Goal: Task Accomplishment & Management: Use online tool/utility

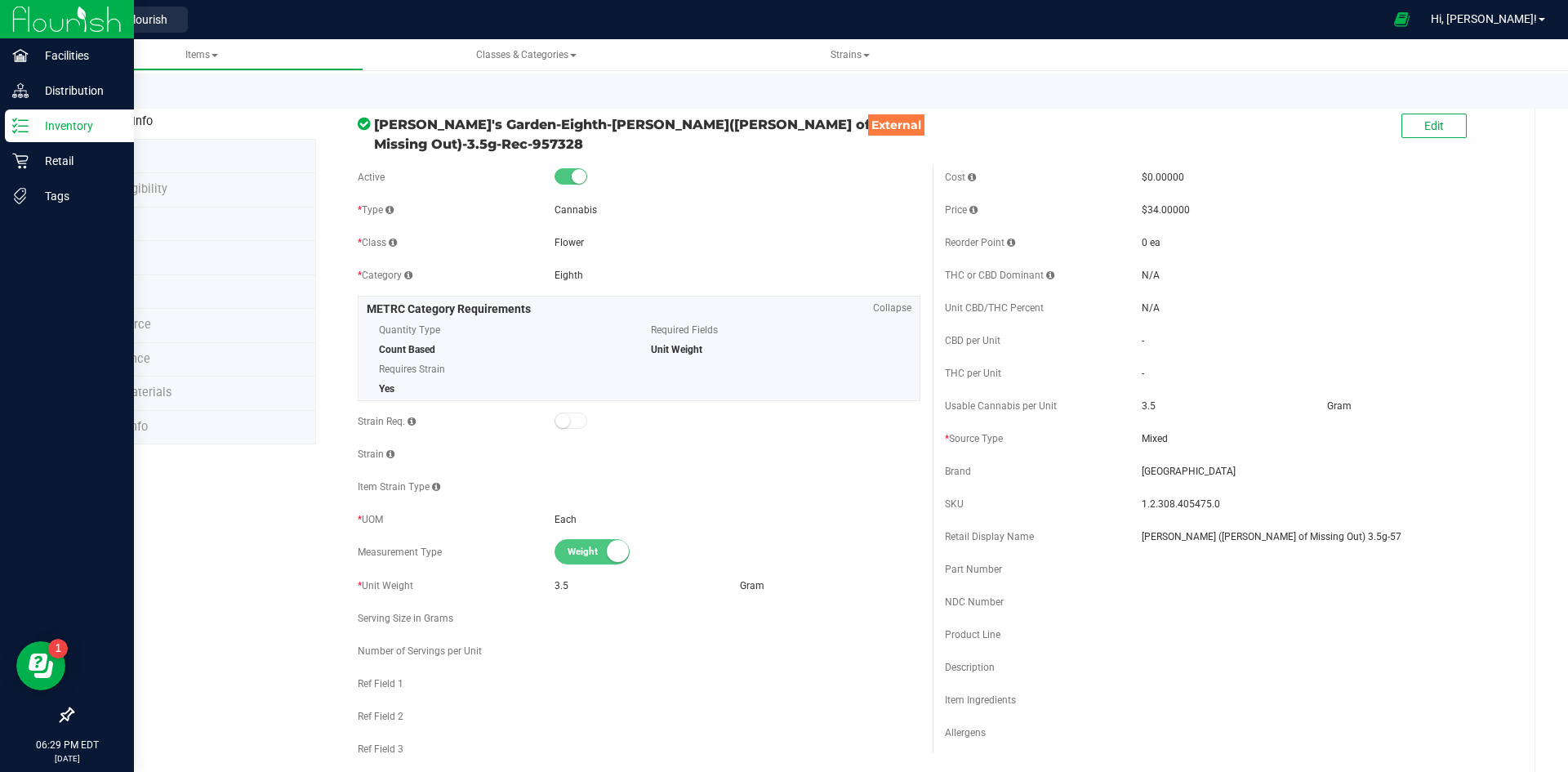
click at [42, 123] on p "Inventory" at bounding box center [77, 126] width 98 height 20
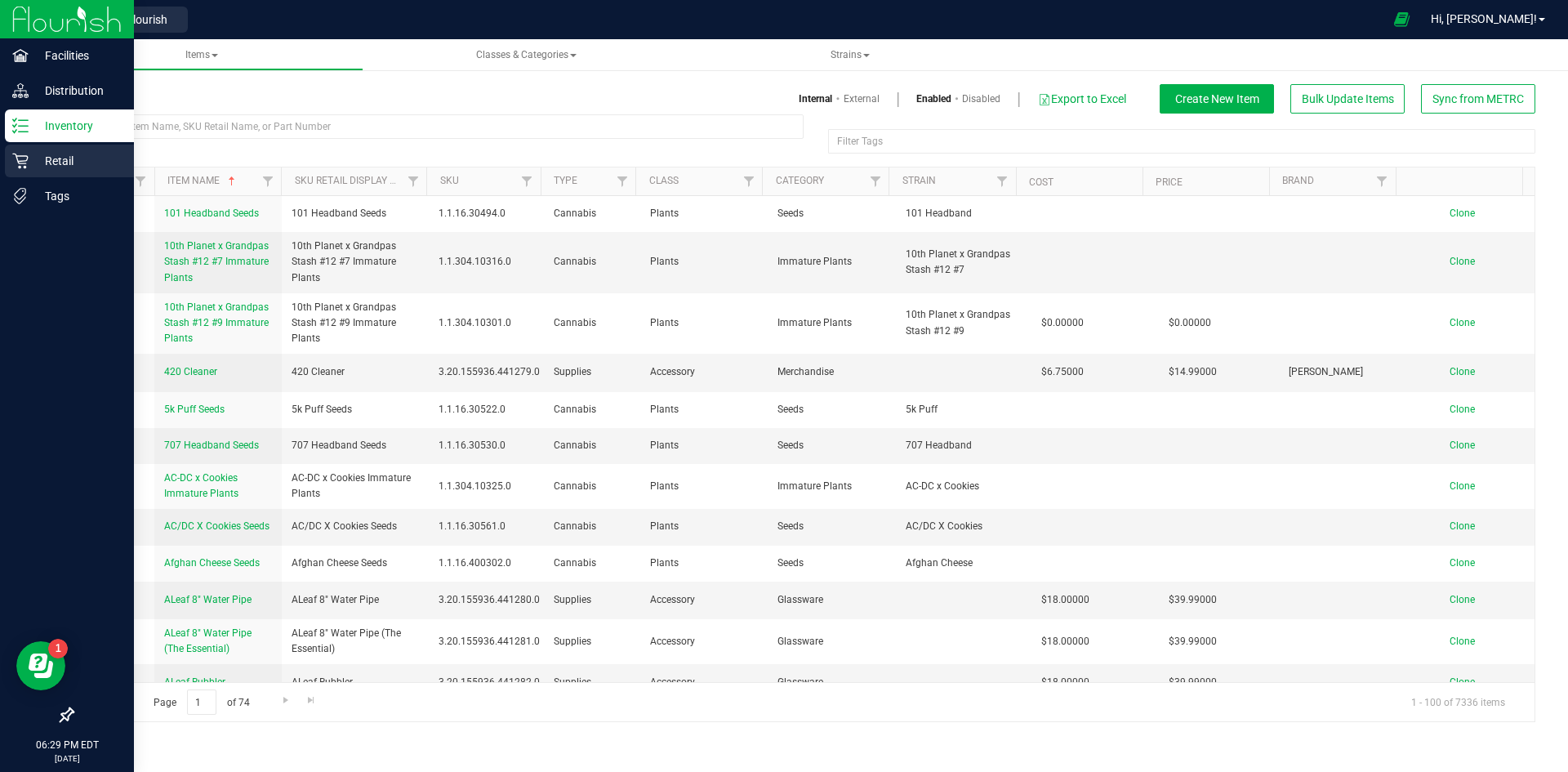
click at [82, 157] on p "Retail" at bounding box center [77, 162] width 98 height 20
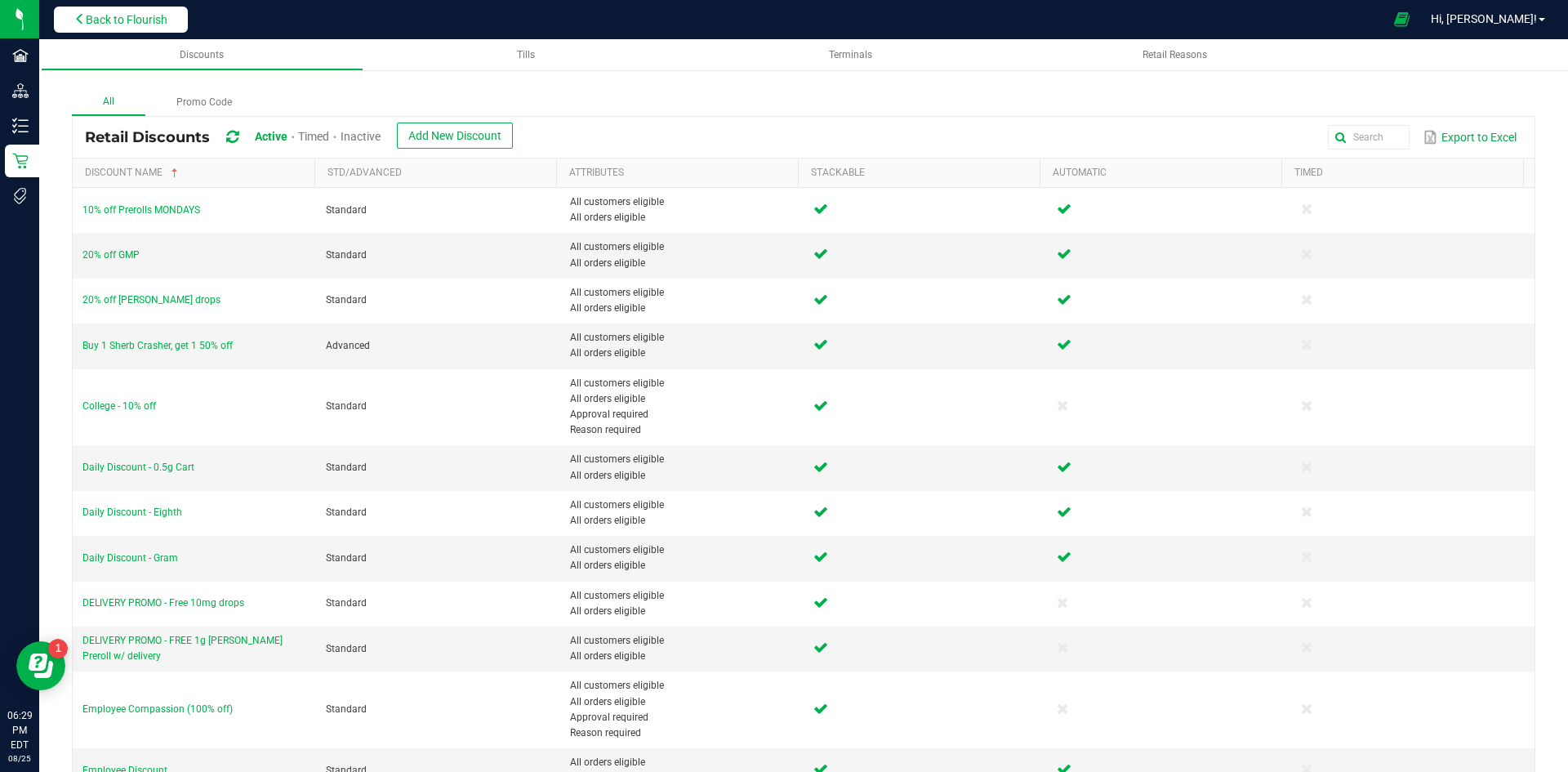
click at [177, 27] on button "Back to Flourish" at bounding box center [121, 19] width 134 height 26
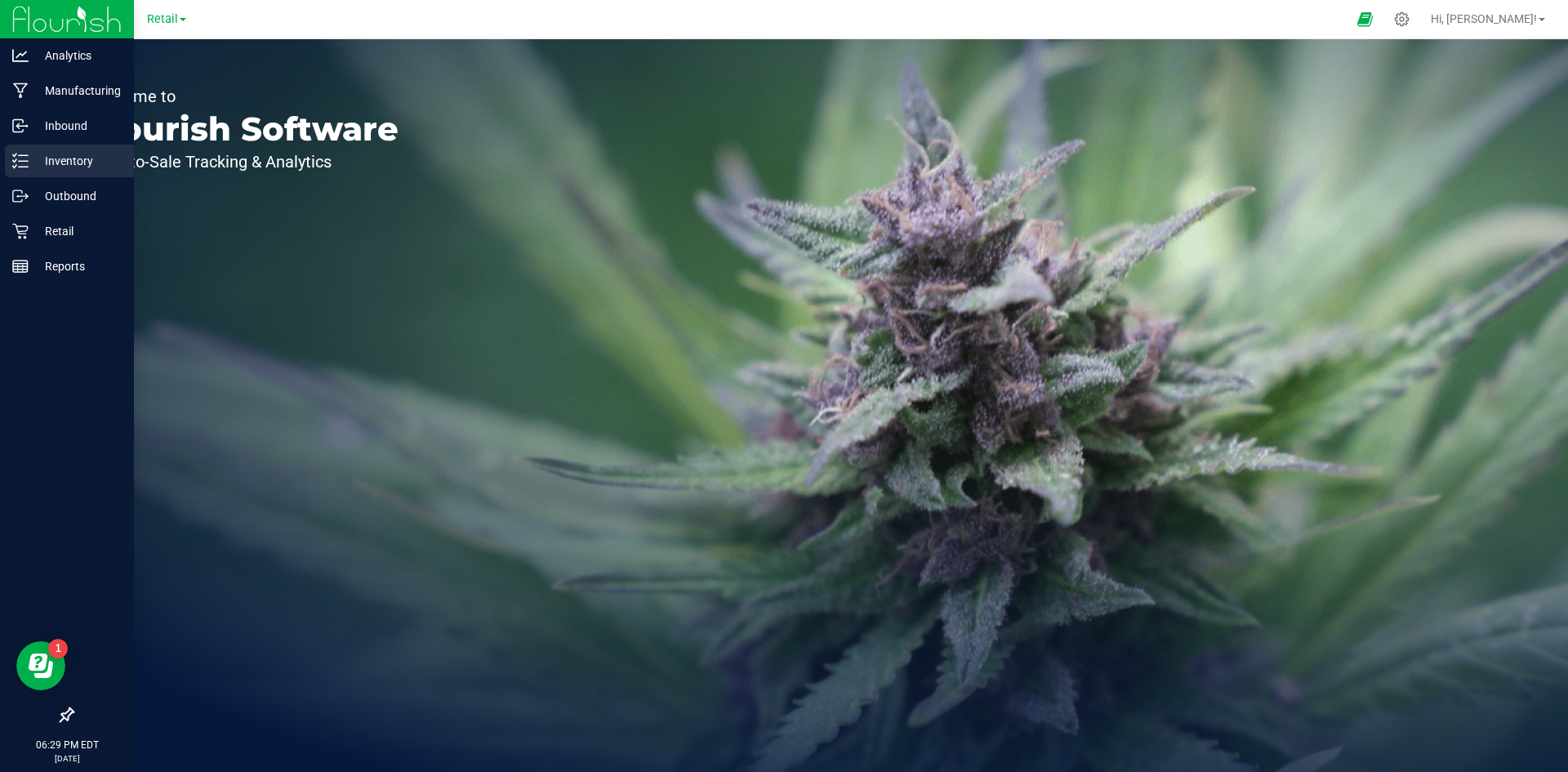
click at [38, 162] on p "Inventory" at bounding box center [77, 162] width 98 height 20
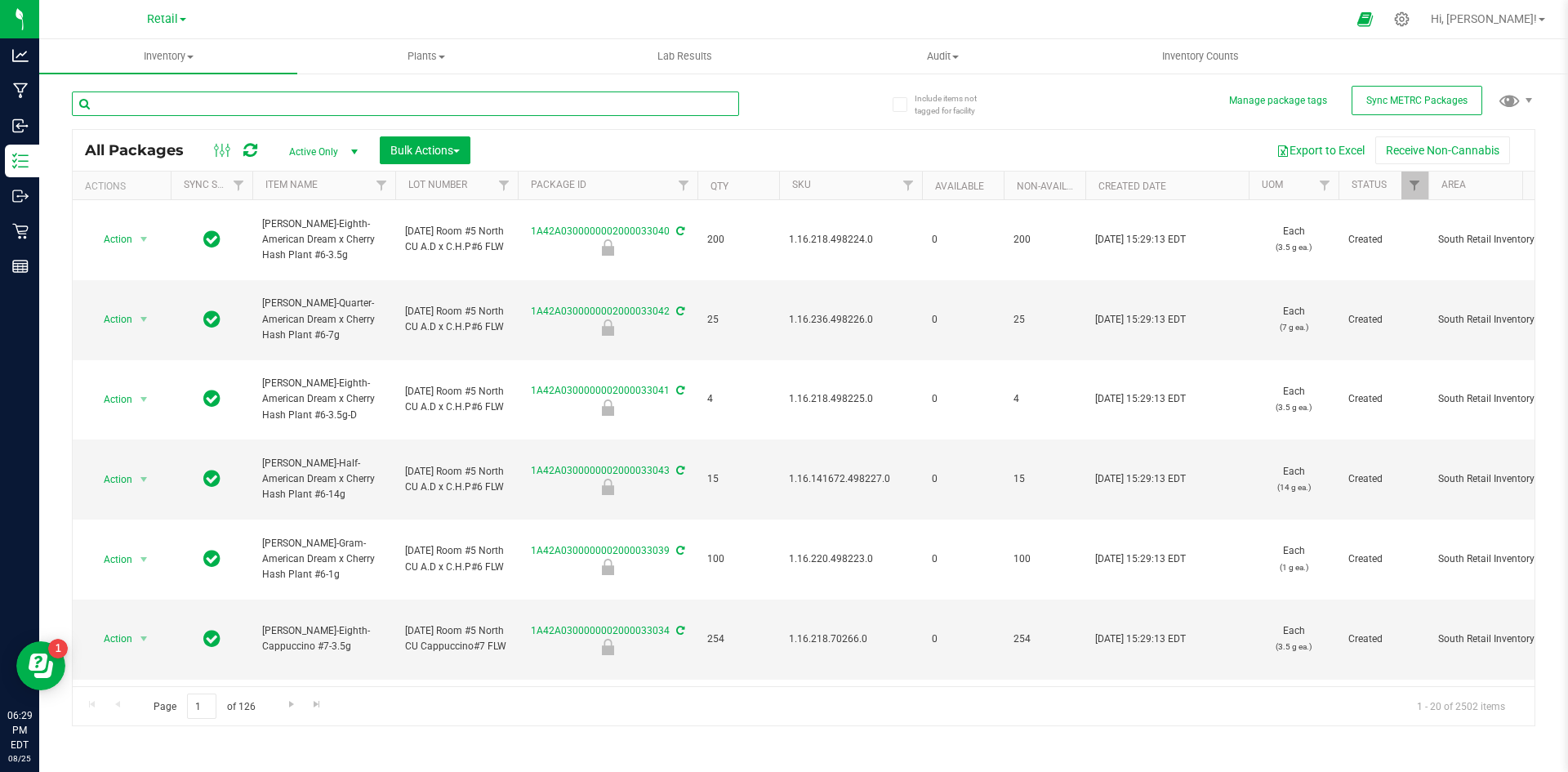
drag, startPoint x: 314, startPoint y: 107, endPoint x: 216, endPoint y: 106, distance: 98.0
click at [216, 106] on input "text" at bounding box center [405, 103] width 667 height 24
type input "1760"
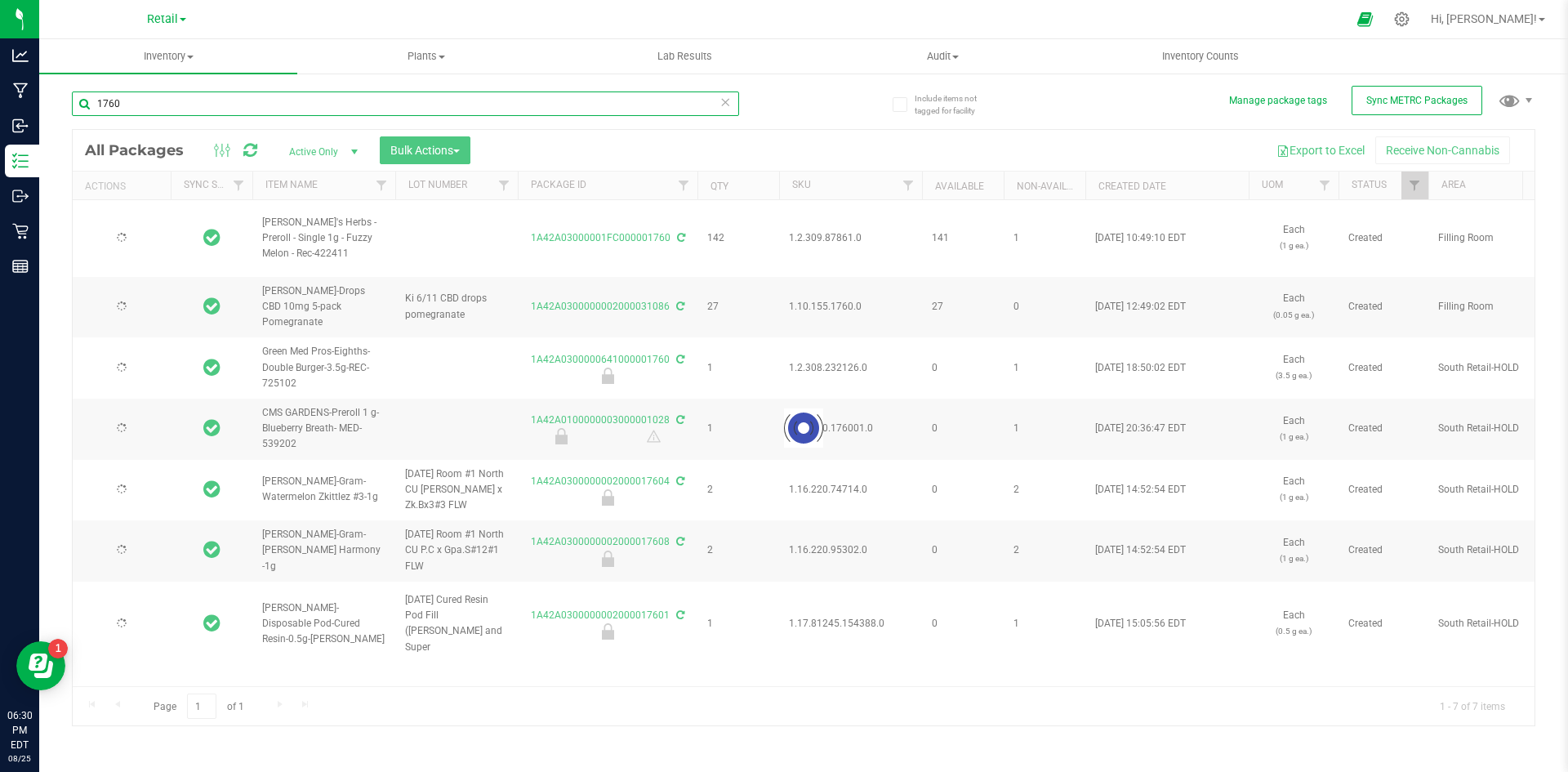
type input "2025-06-11"
type input "2026-06-11"
type input "2024-04-04"
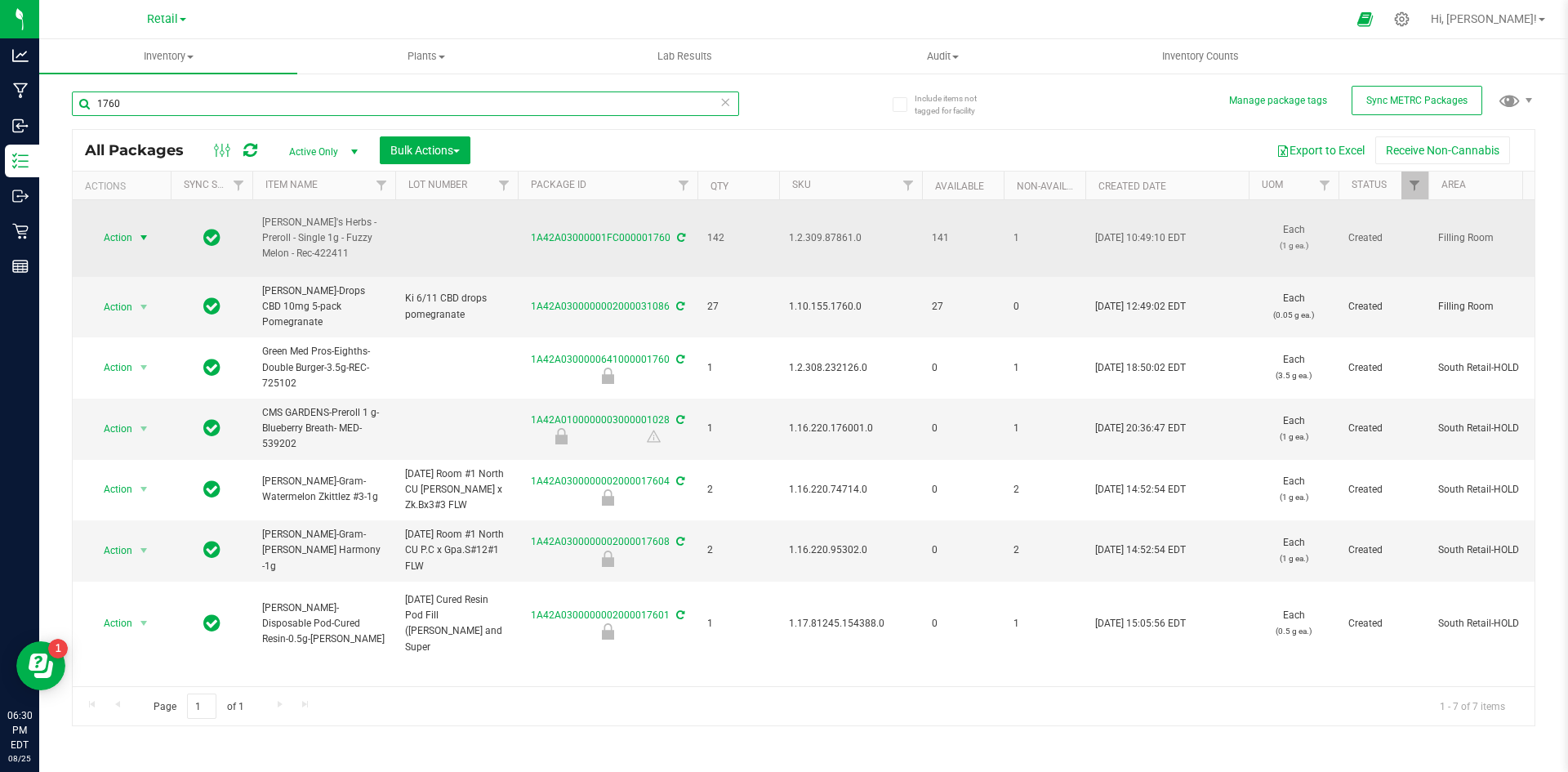
type input "1760"
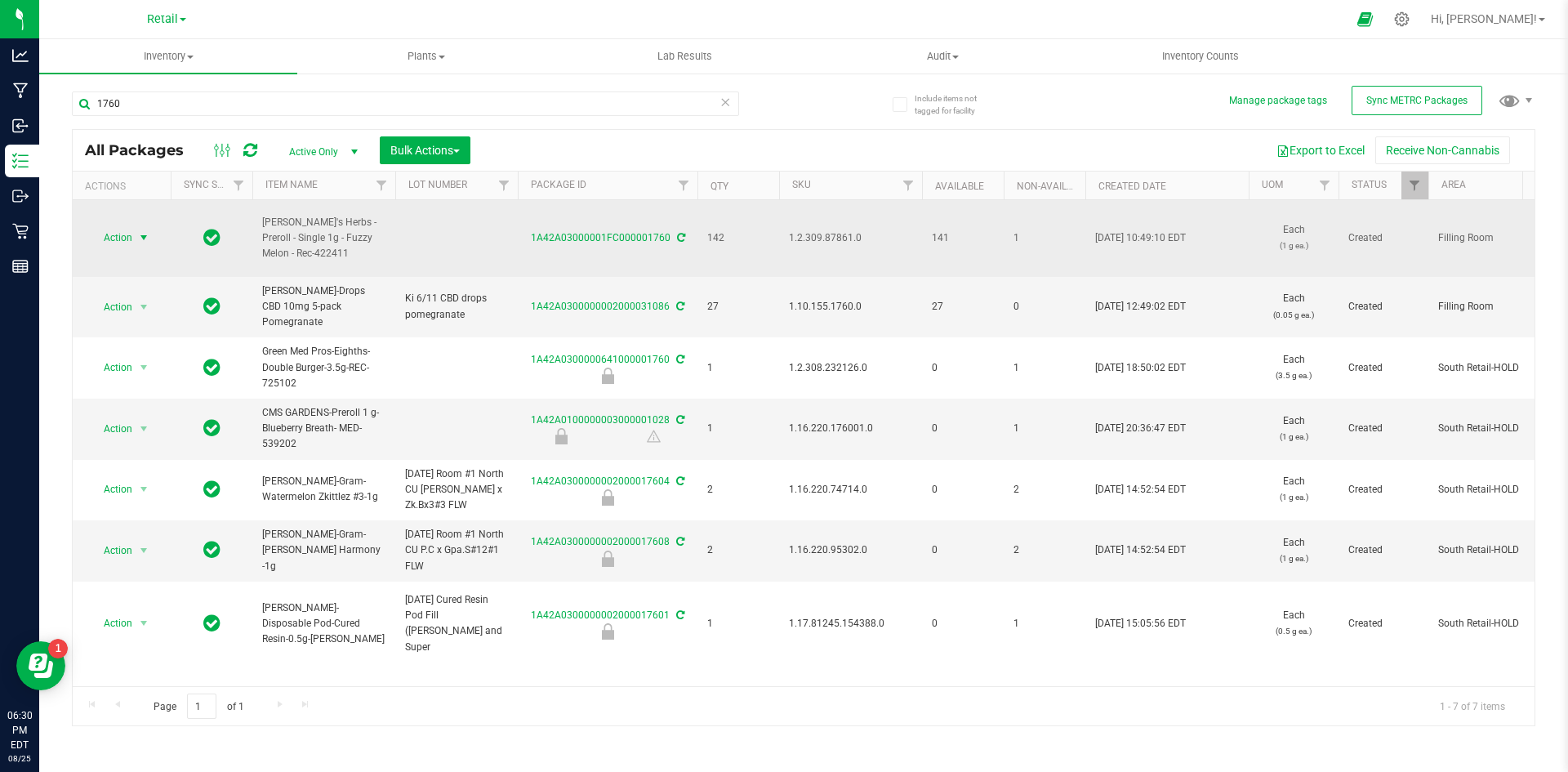
click at [115, 232] on span "Action" at bounding box center [111, 237] width 44 height 22
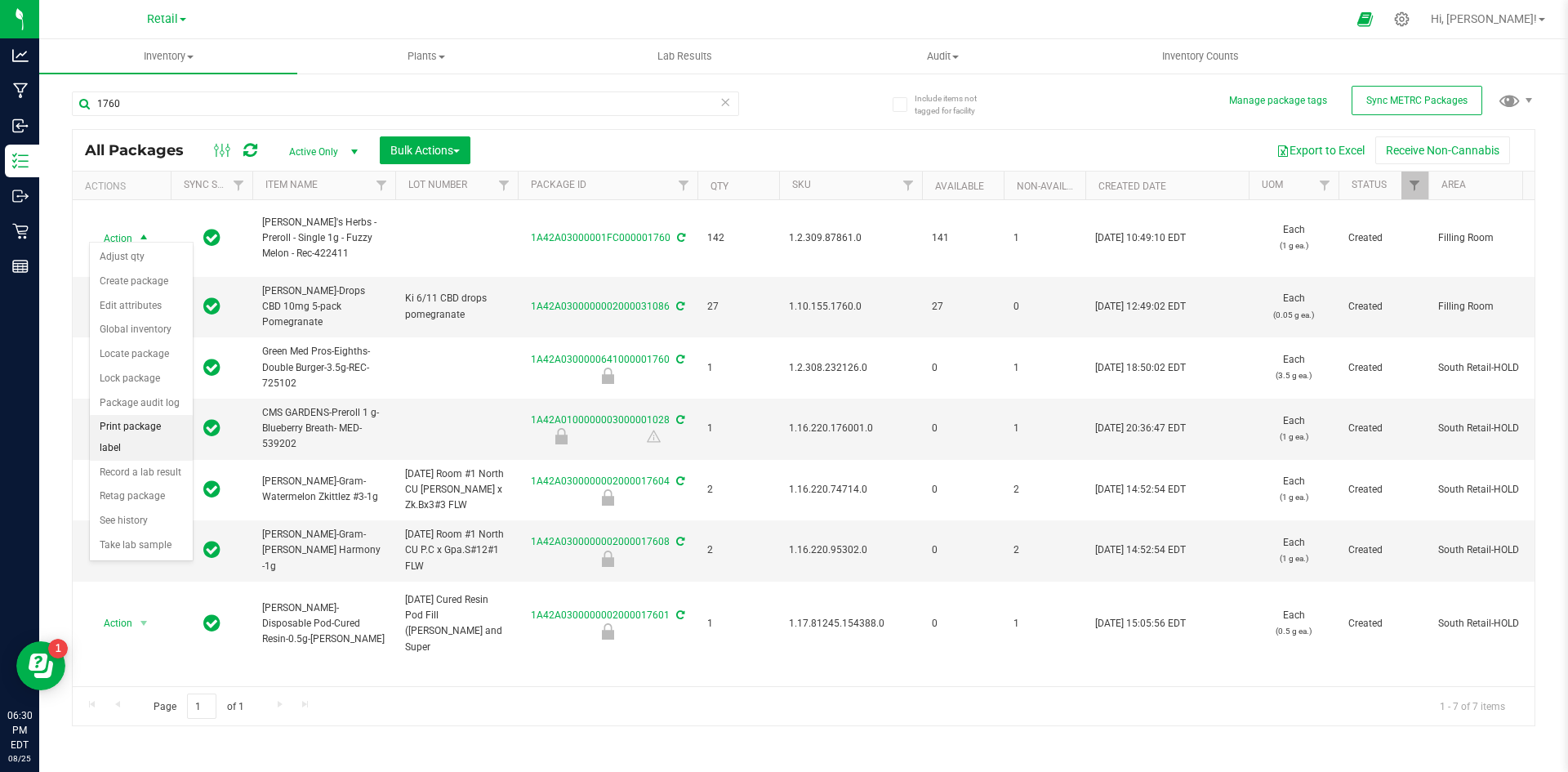
click at [162, 436] on li "Print package label" at bounding box center [141, 437] width 103 height 45
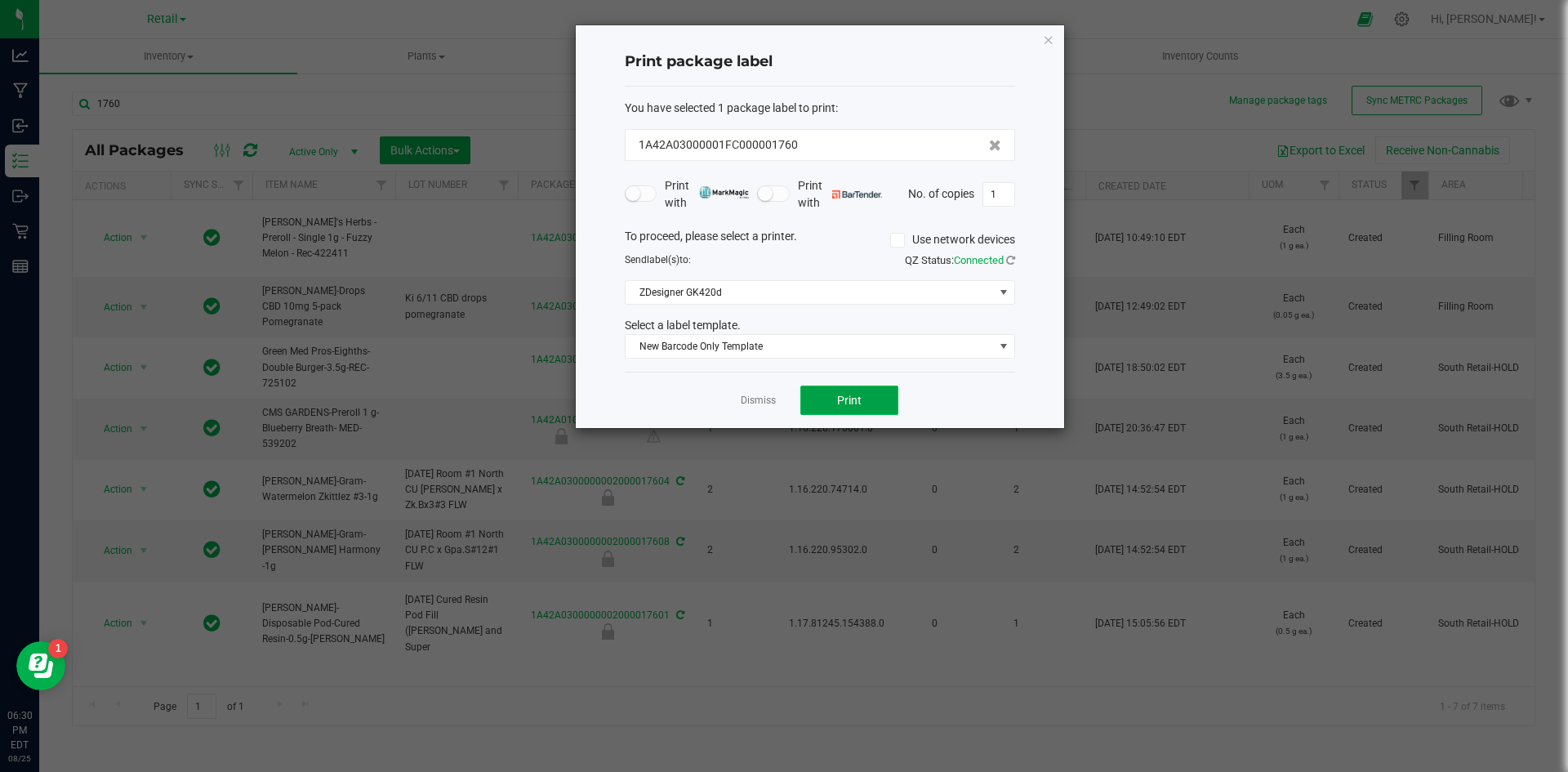
click at [821, 406] on button "Print" at bounding box center [850, 400] width 98 height 29
click at [762, 398] on link "Dismiss" at bounding box center [758, 401] width 35 height 14
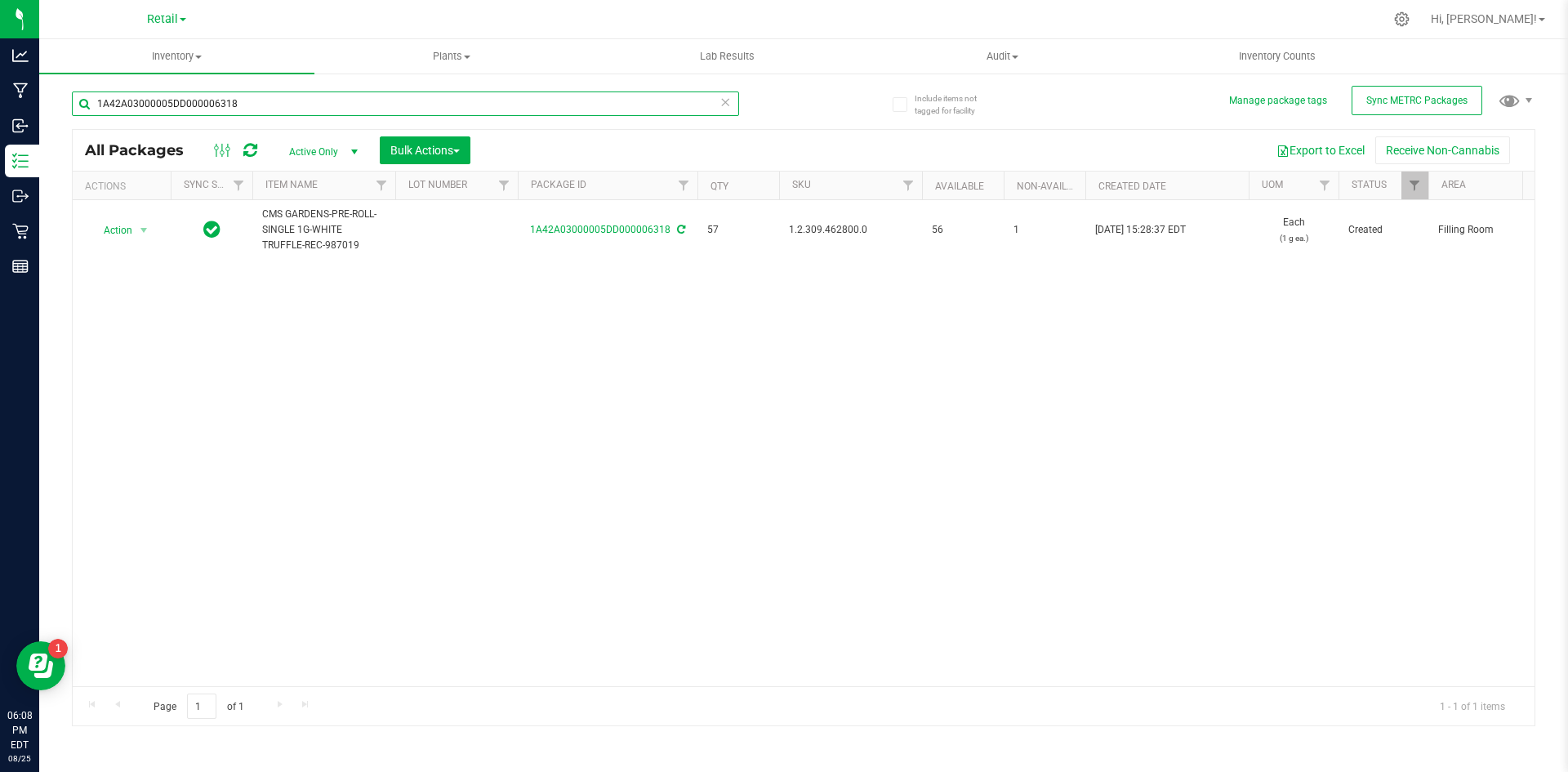
click at [157, 107] on input "1A42A03000005DD000006318" at bounding box center [405, 103] width 667 height 24
click at [159, 107] on input "1A42A03000005DD000006318" at bounding box center [405, 103] width 667 height 24
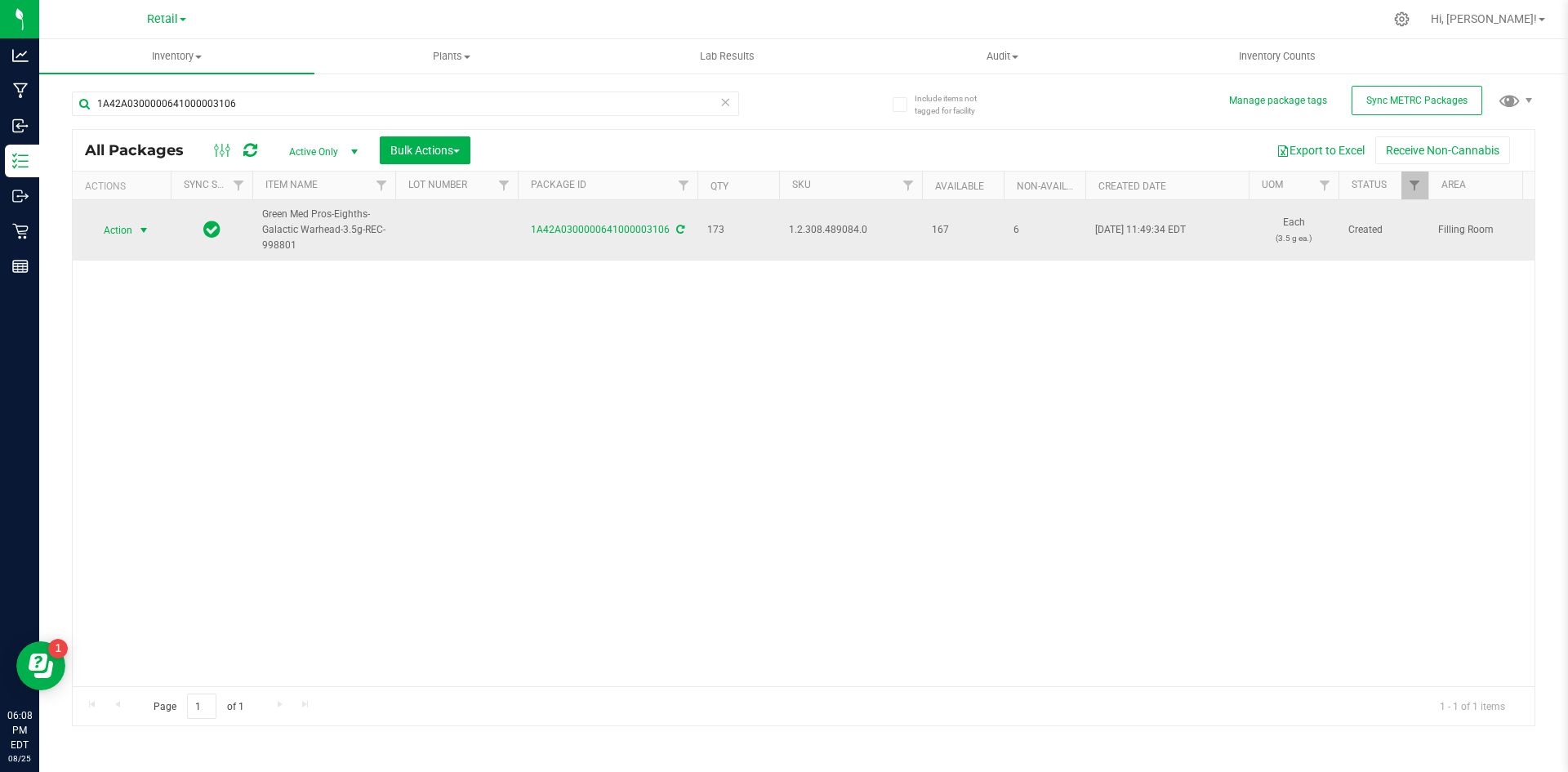
click at [119, 224] on span "Action" at bounding box center [111, 230] width 44 height 22
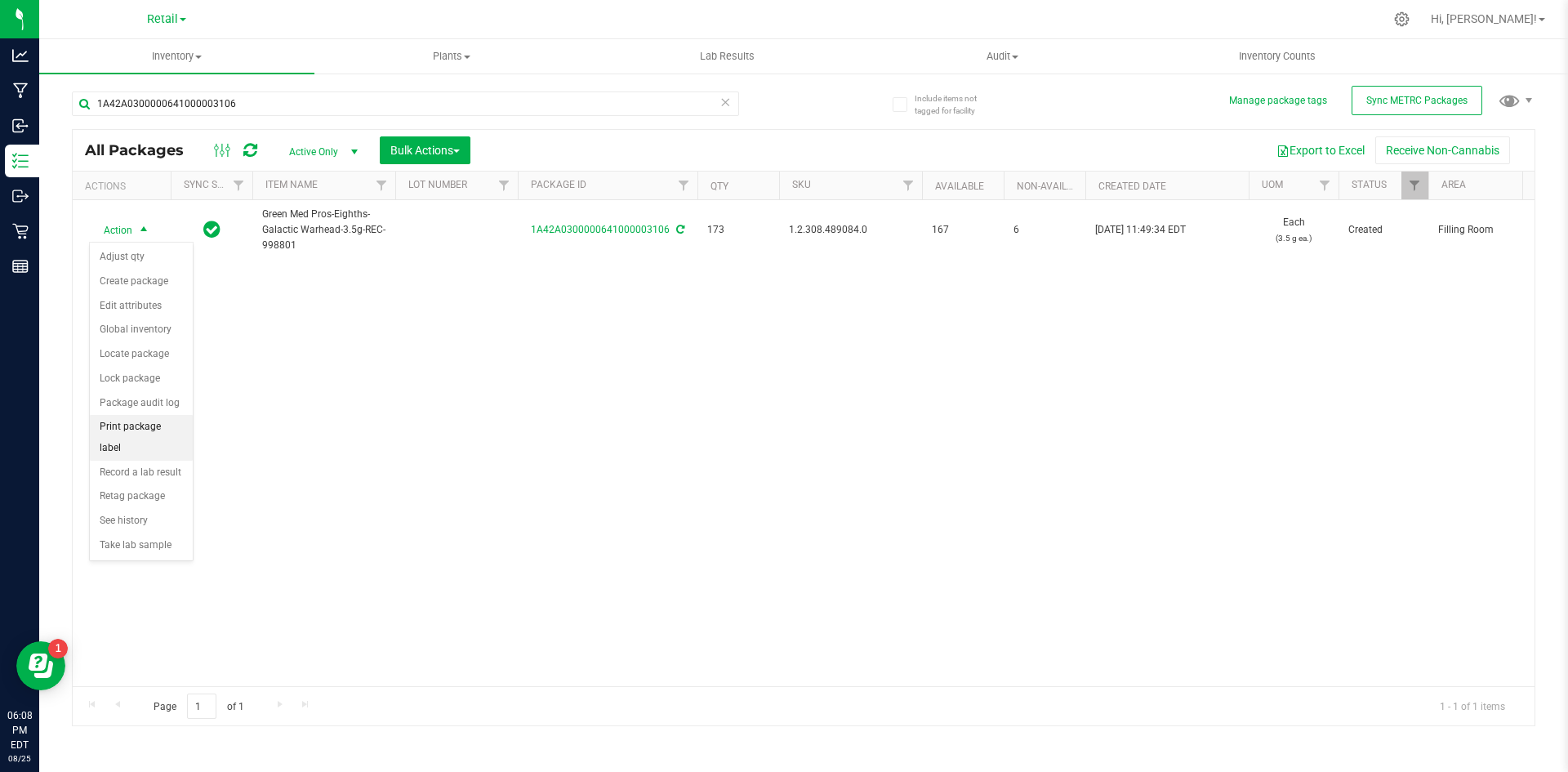
click at [166, 421] on li "Print package label" at bounding box center [141, 437] width 103 height 45
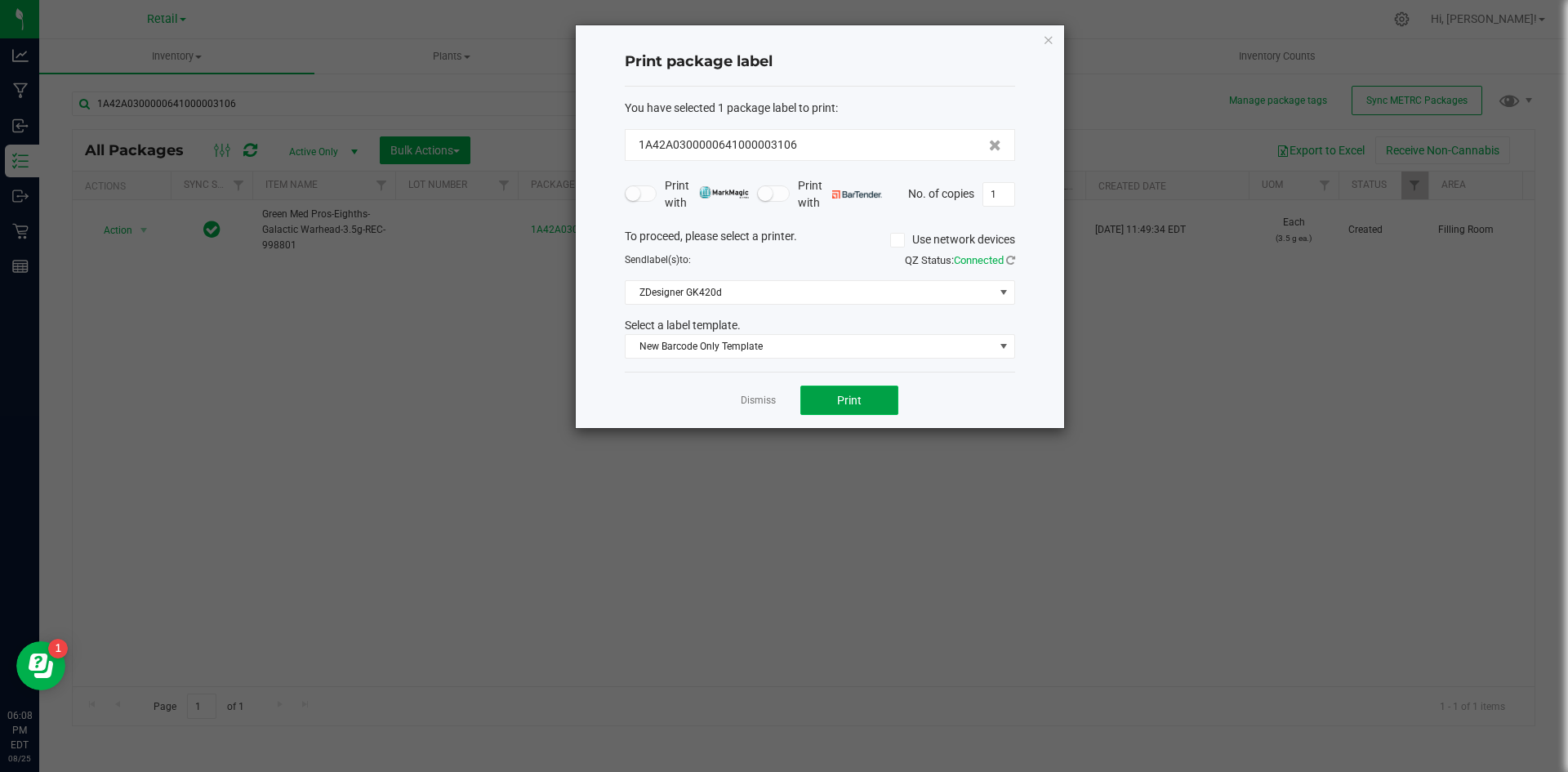
click at [861, 391] on button "Print" at bounding box center [850, 400] width 98 height 29
click at [765, 402] on link "Dismiss" at bounding box center [758, 401] width 35 height 14
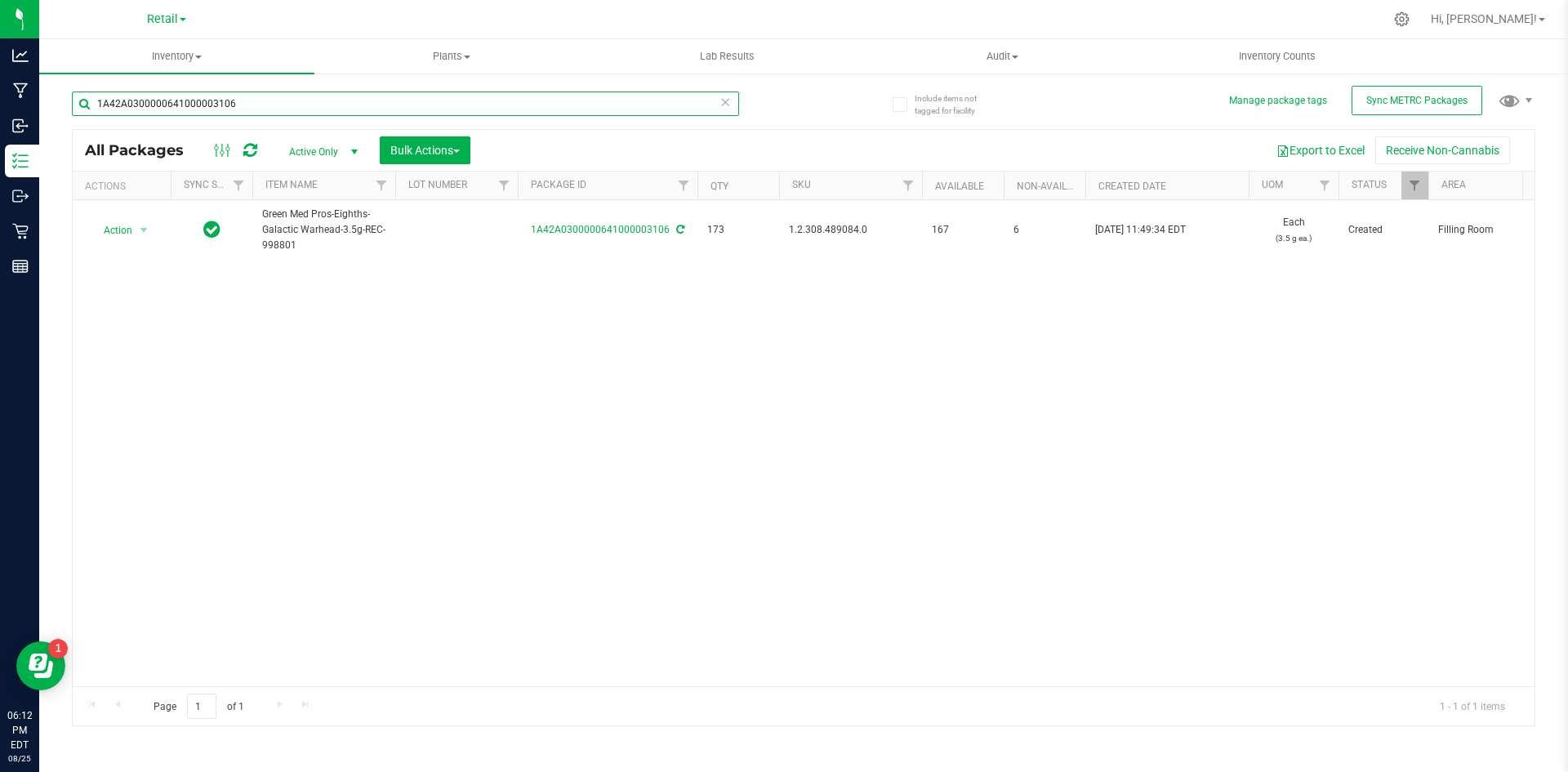
click at [269, 107] on input "1A42A0300000641000003106" at bounding box center [405, 103] width 667 height 24
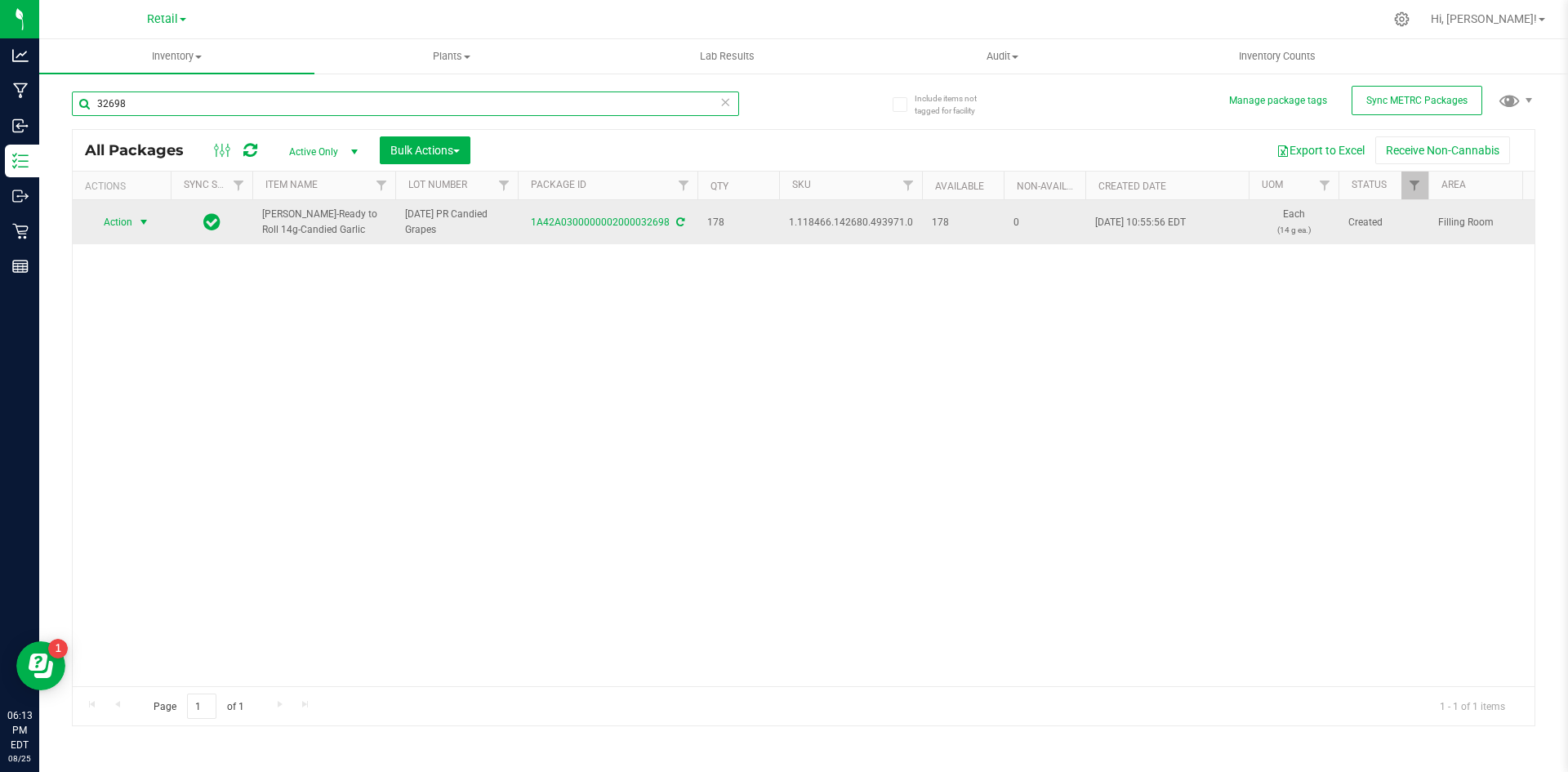
type input "32698"
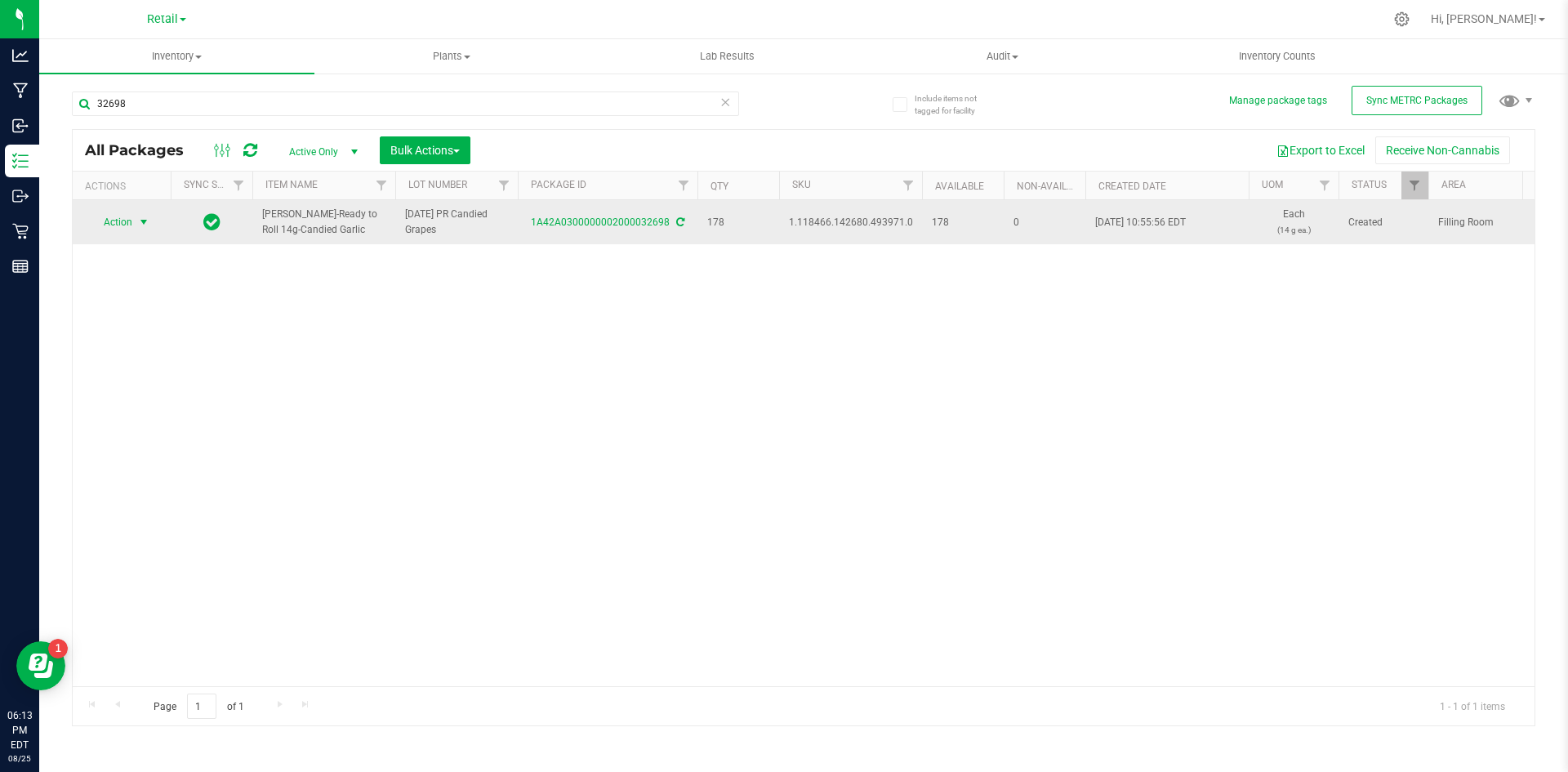
click at [136, 225] on span "select" at bounding box center [144, 222] width 21 height 22
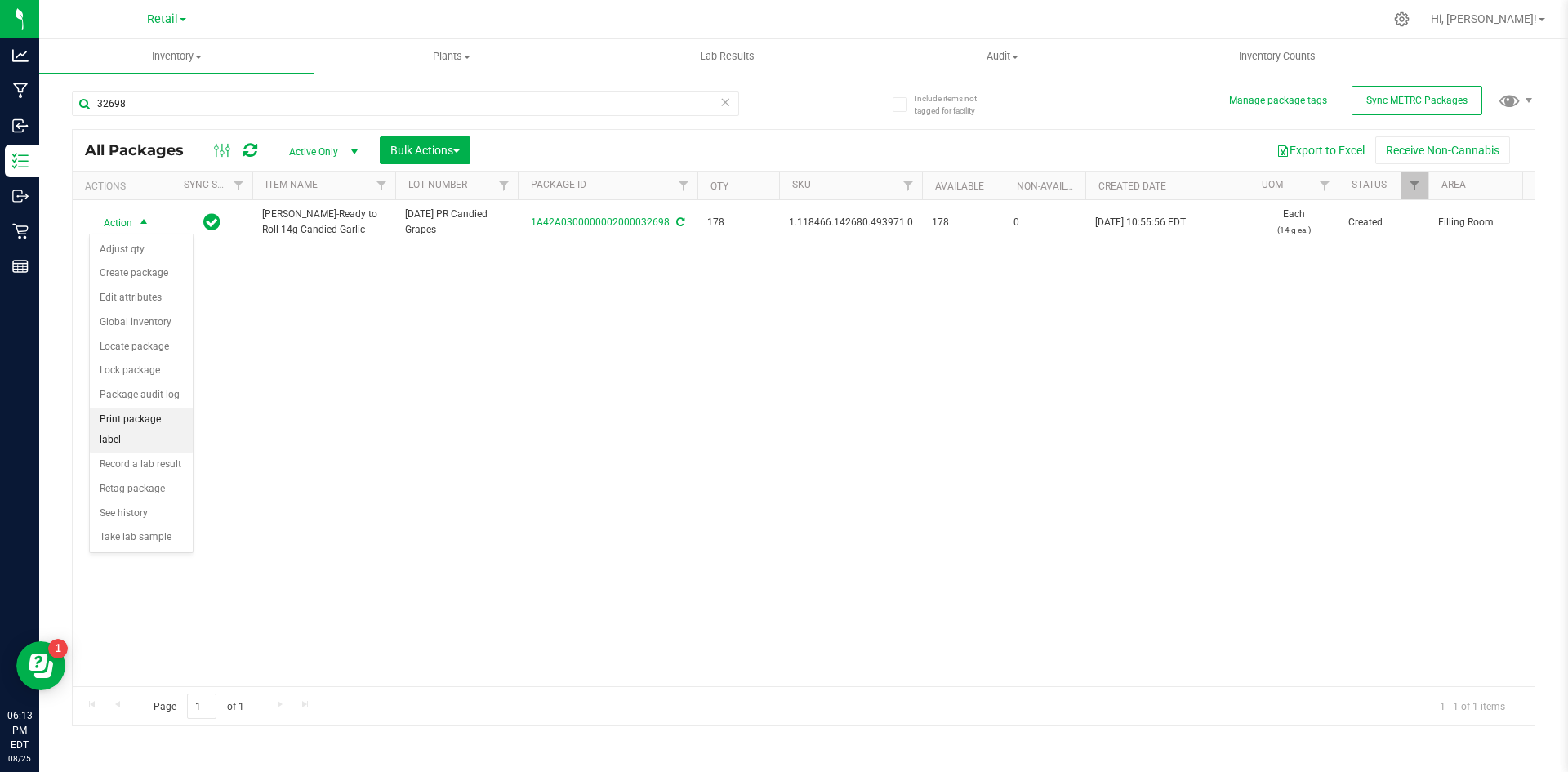
click at [140, 411] on li "Print package label" at bounding box center [141, 431] width 103 height 45
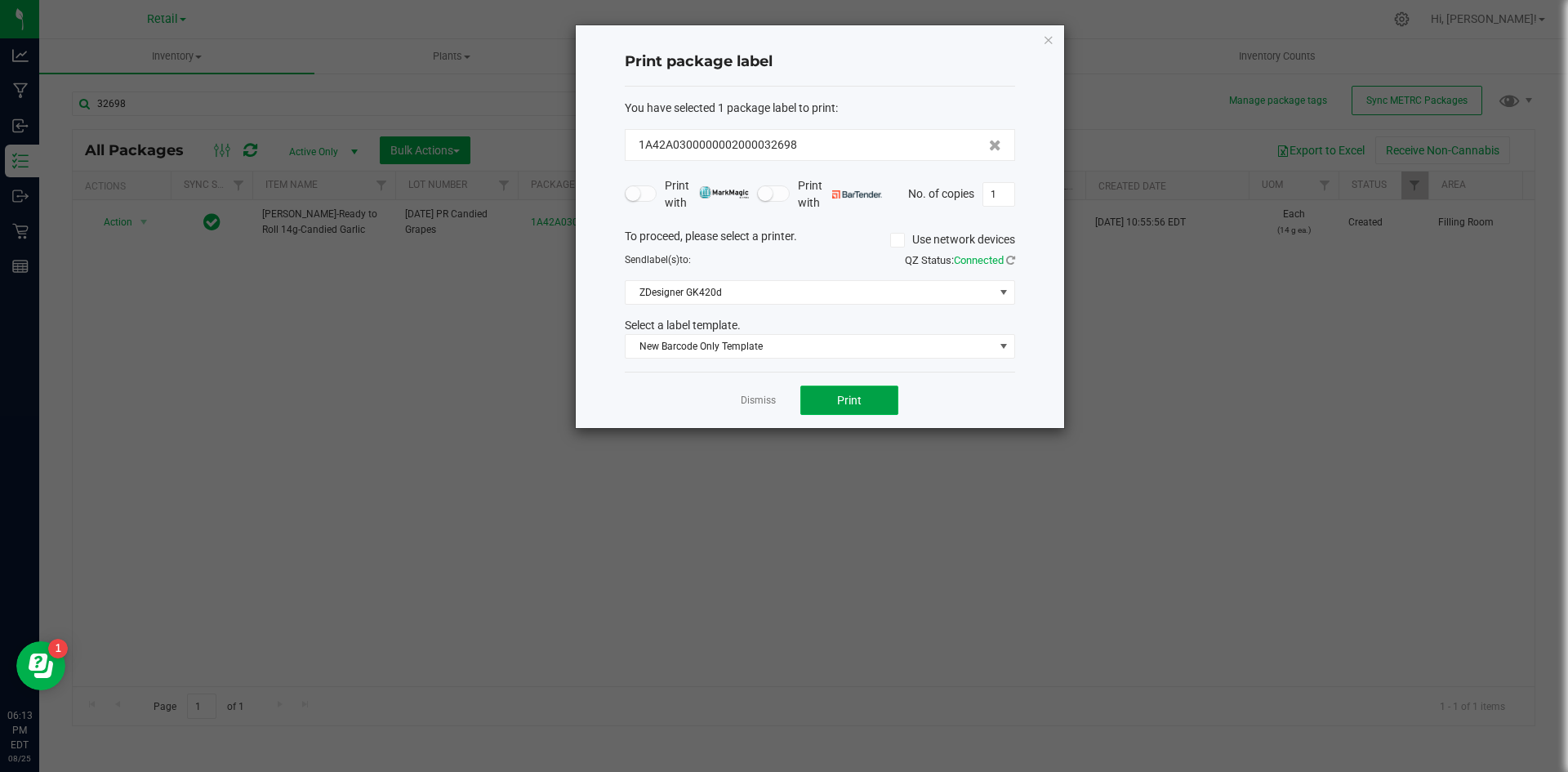
click at [867, 396] on button "Print" at bounding box center [850, 400] width 98 height 29
click at [756, 395] on link "Dismiss" at bounding box center [758, 401] width 35 height 14
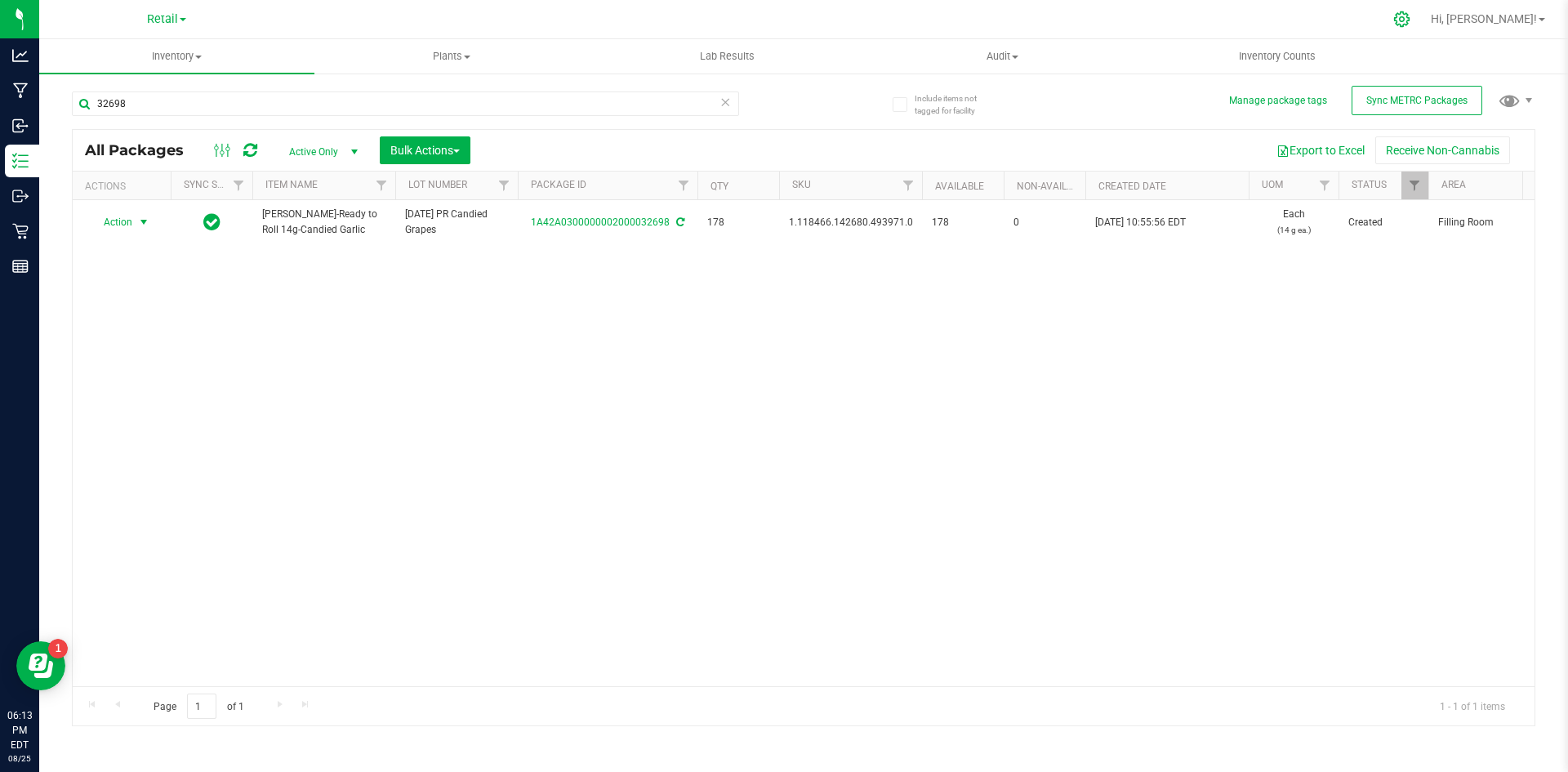
drag, startPoint x: 1449, startPoint y: 13, endPoint x: 1444, endPoint y: 22, distance: 10.3
click at [1410, 13] on icon at bounding box center [1402, 19] width 17 height 17
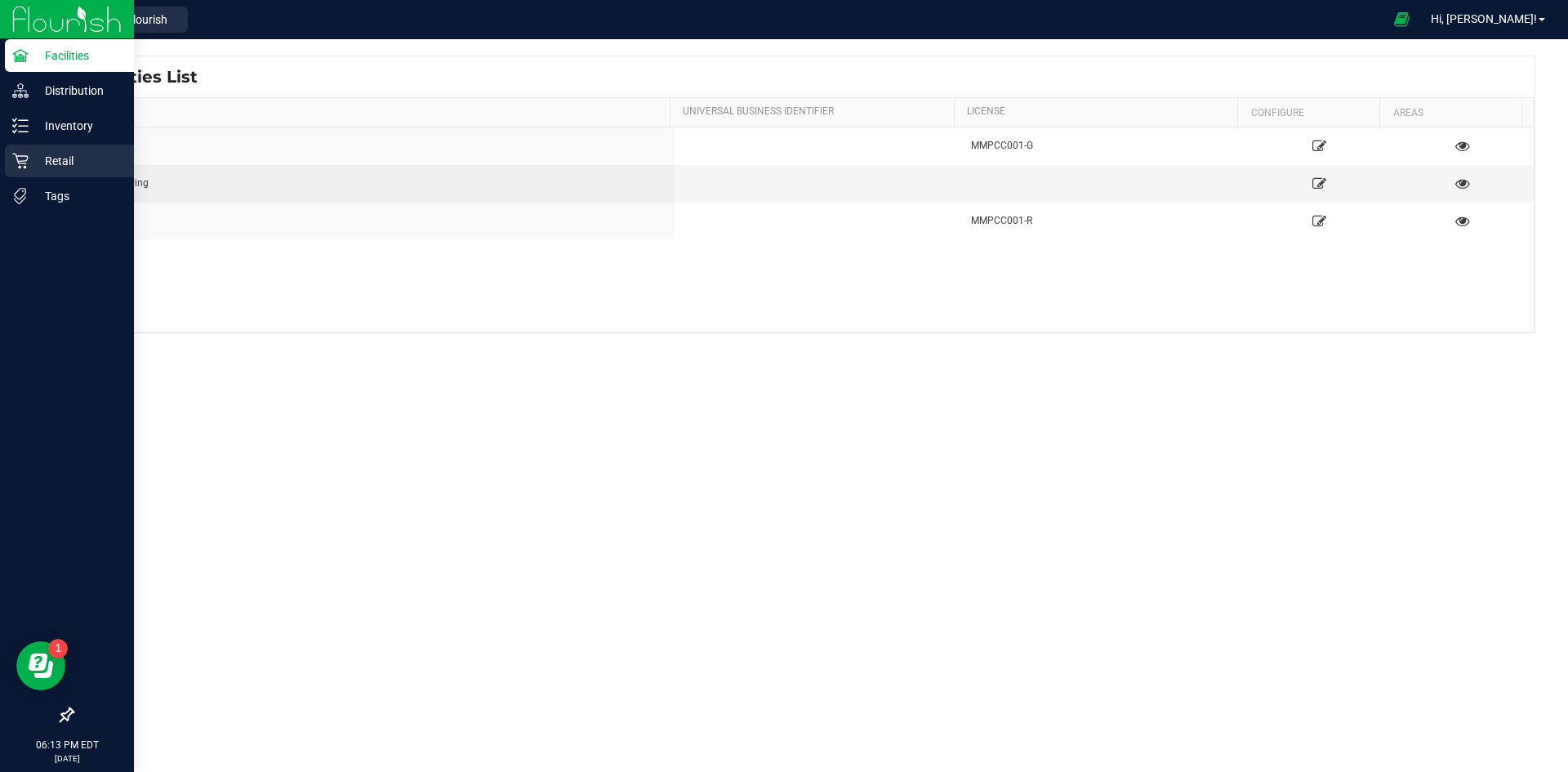
click at [24, 156] on icon at bounding box center [20, 161] width 16 height 16
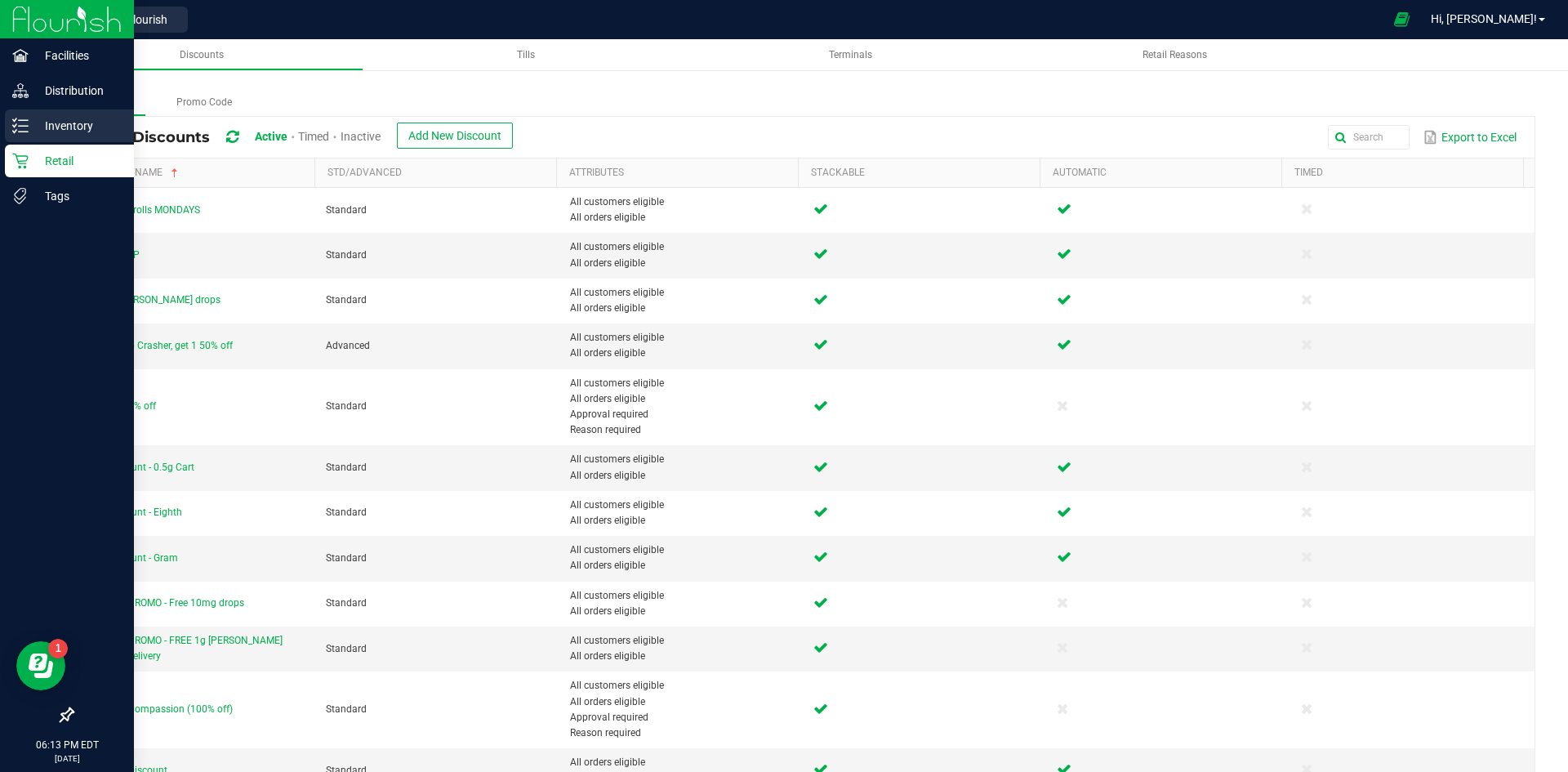
click at [25, 124] on icon at bounding box center [21, 126] width 17 height 17
